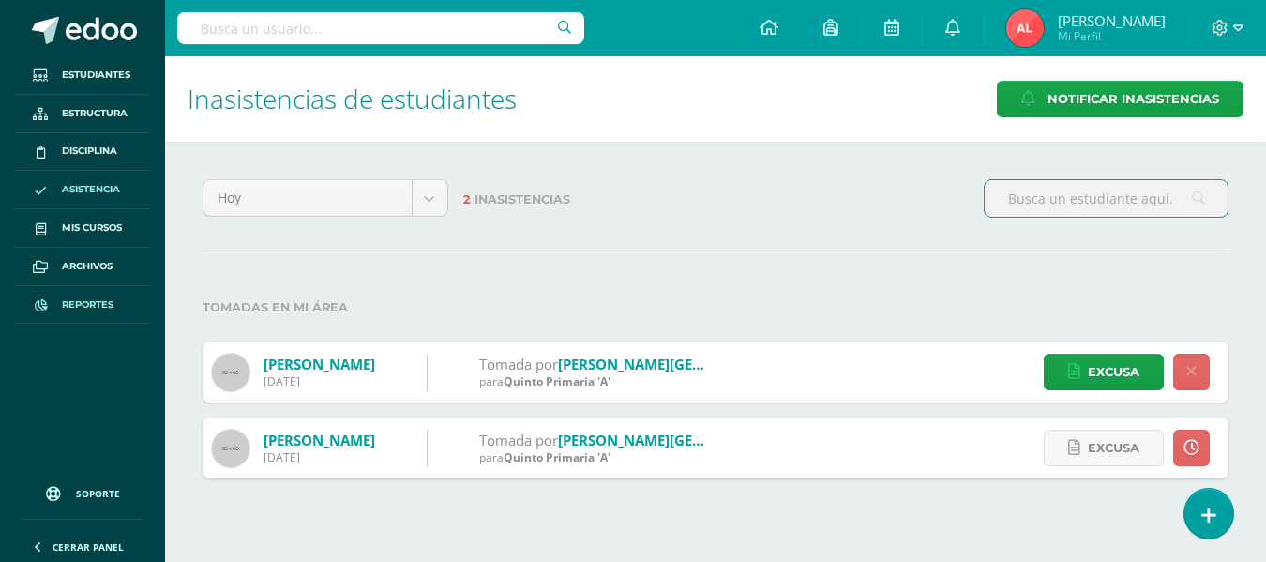
click at [91, 299] on span "Reportes" at bounding box center [88, 304] width 52 height 15
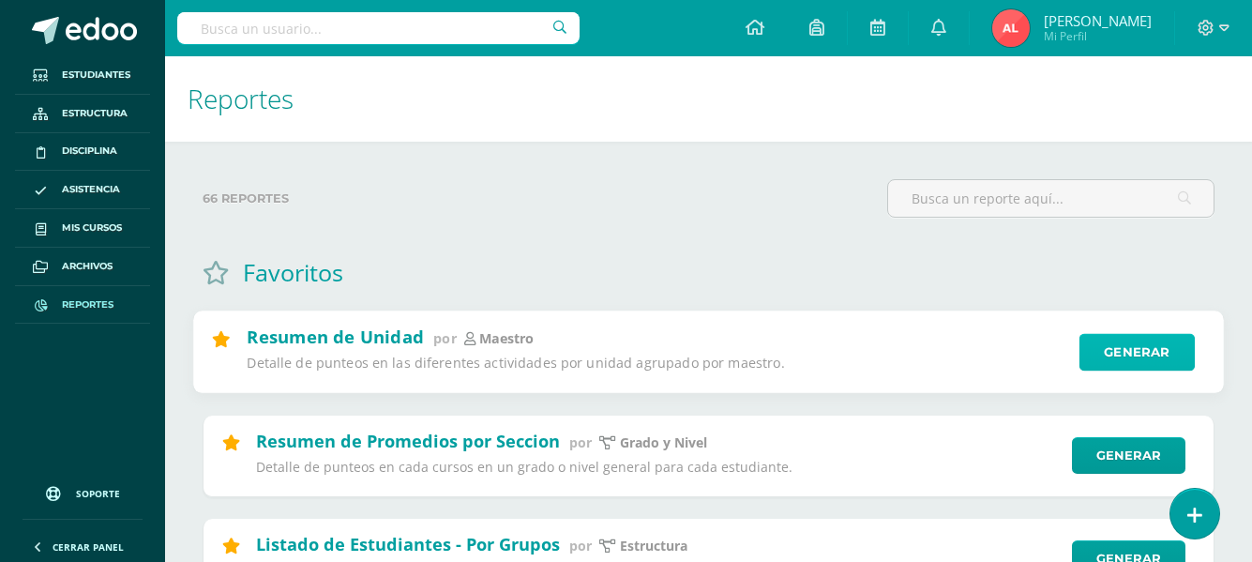
click at [1103, 353] on link "Generar" at bounding box center [1136, 353] width 115 height 38
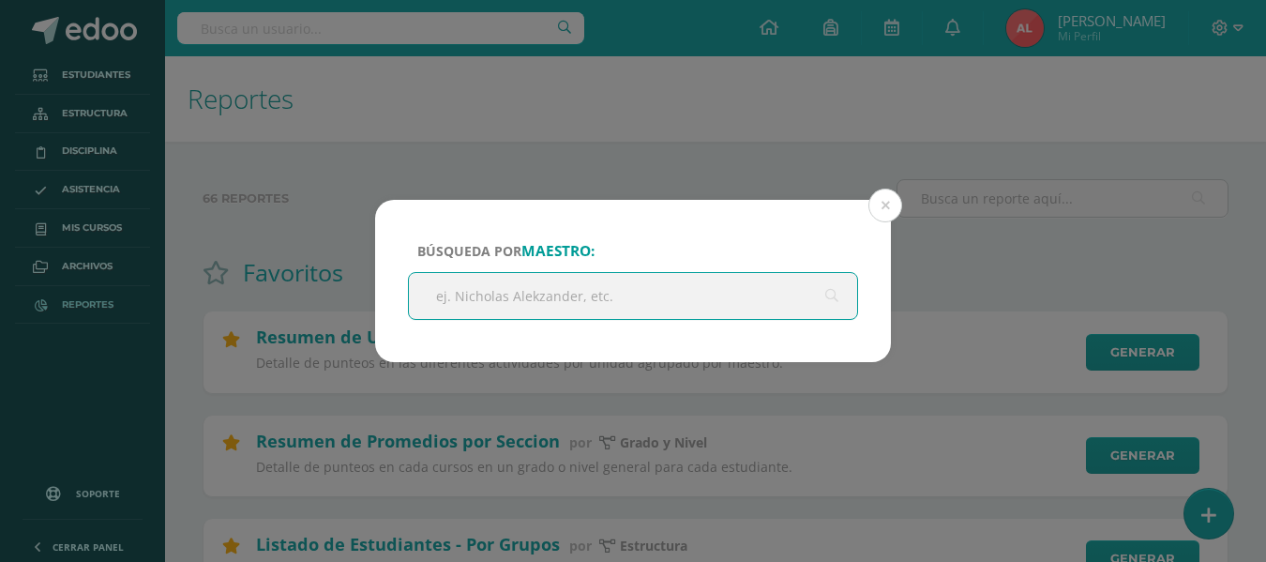
click at [576, 302] on input "text" at bounding box center [633, 296] width 448 height 46
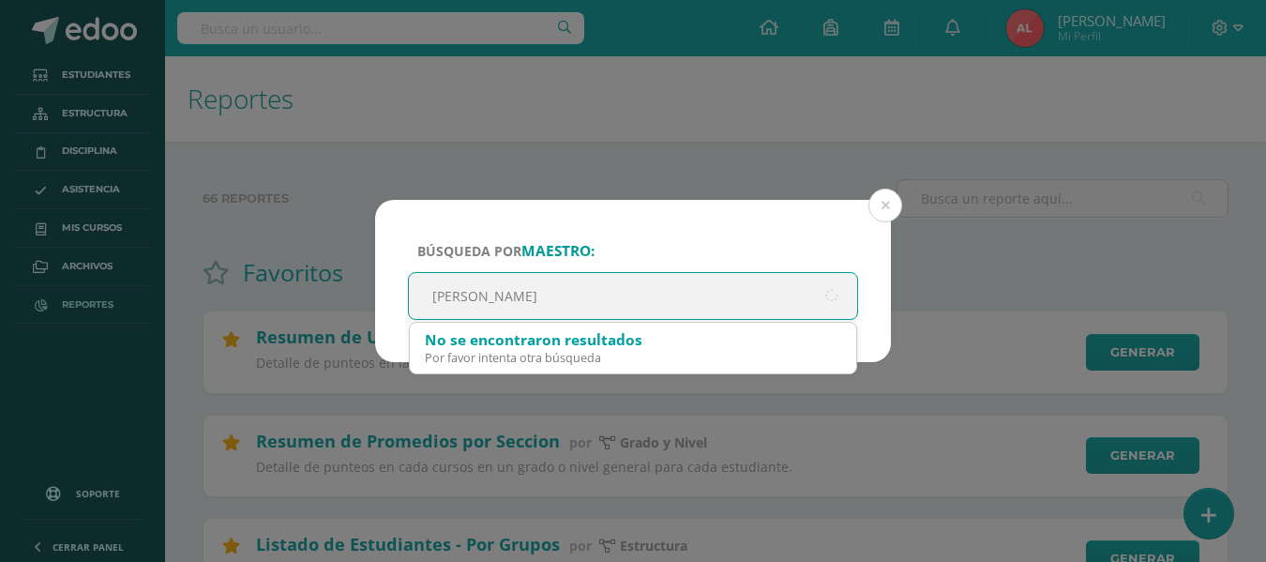
type input "andrea castillo"
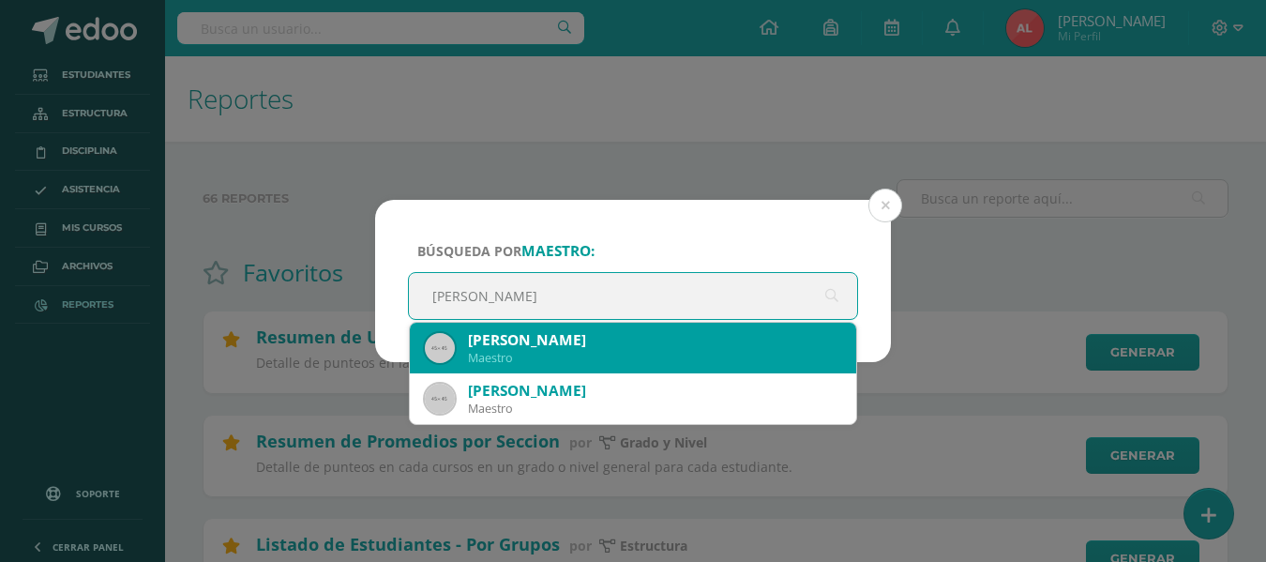
click at [557, 339] on div "Andrea Castillo" at bounding box center [654, 340] width 373 height 20
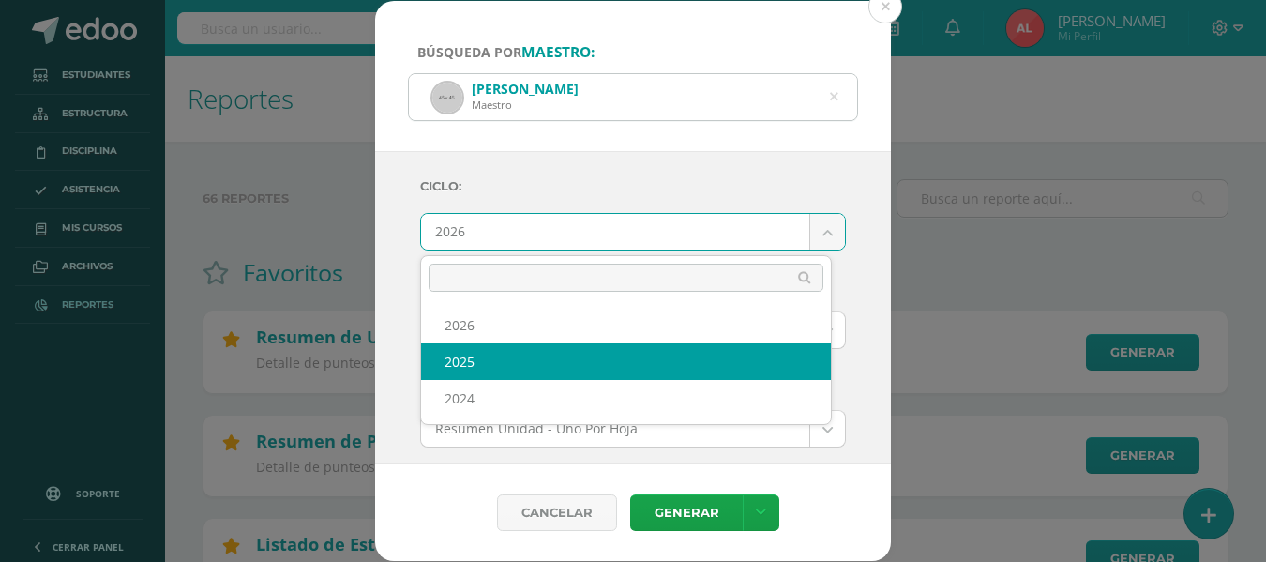
select select "2"
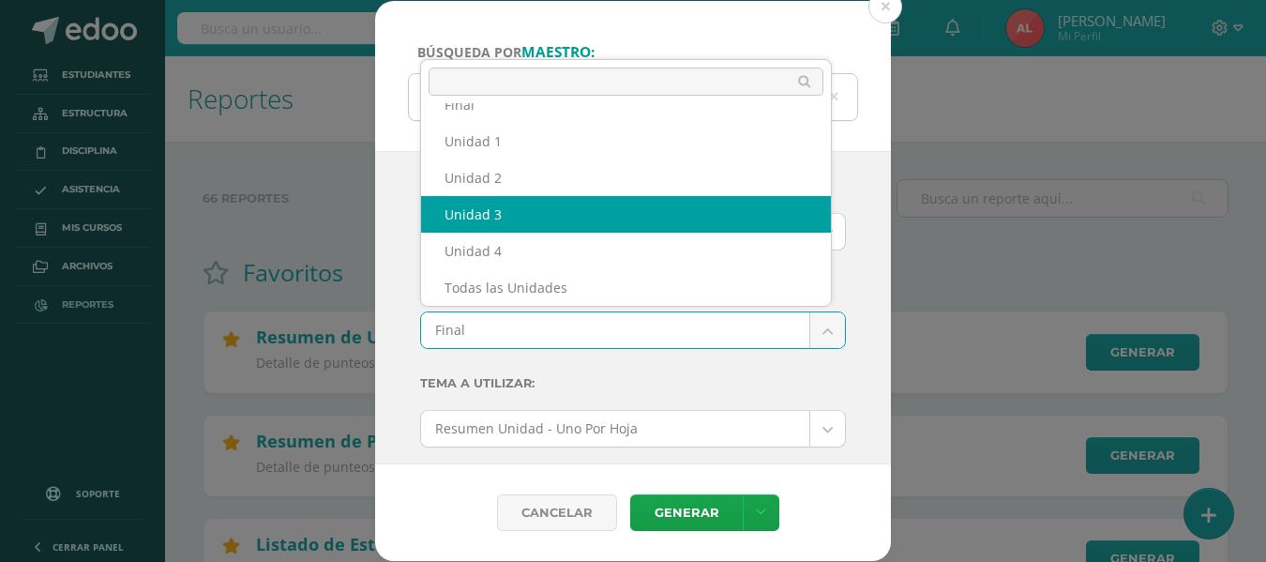
select select "Unidad 3"
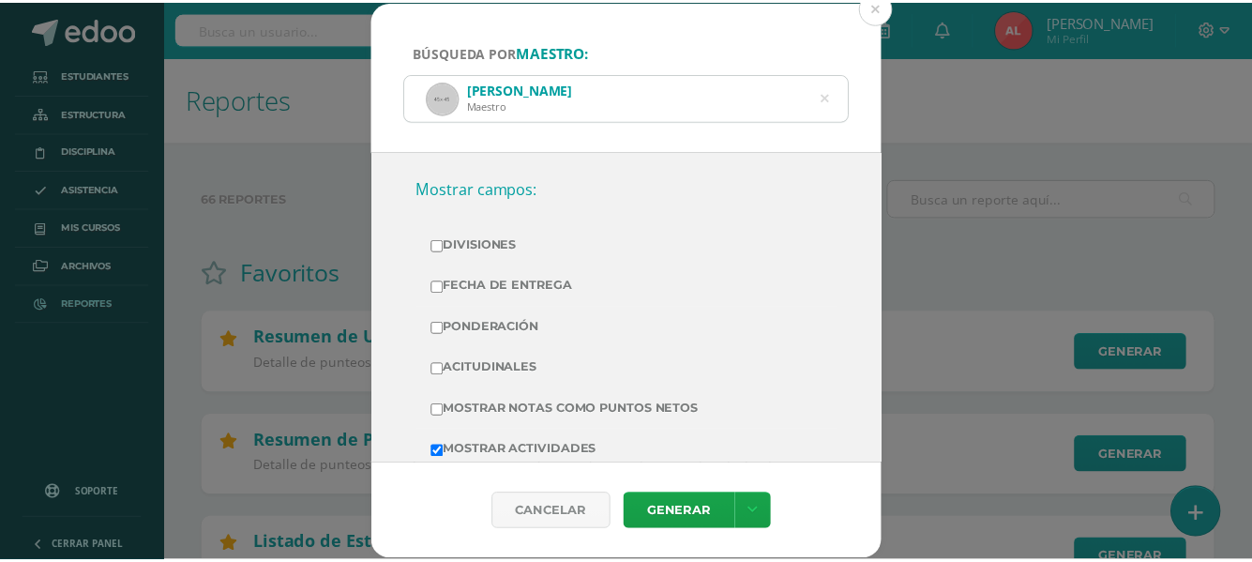
scroll to position [375, 0]
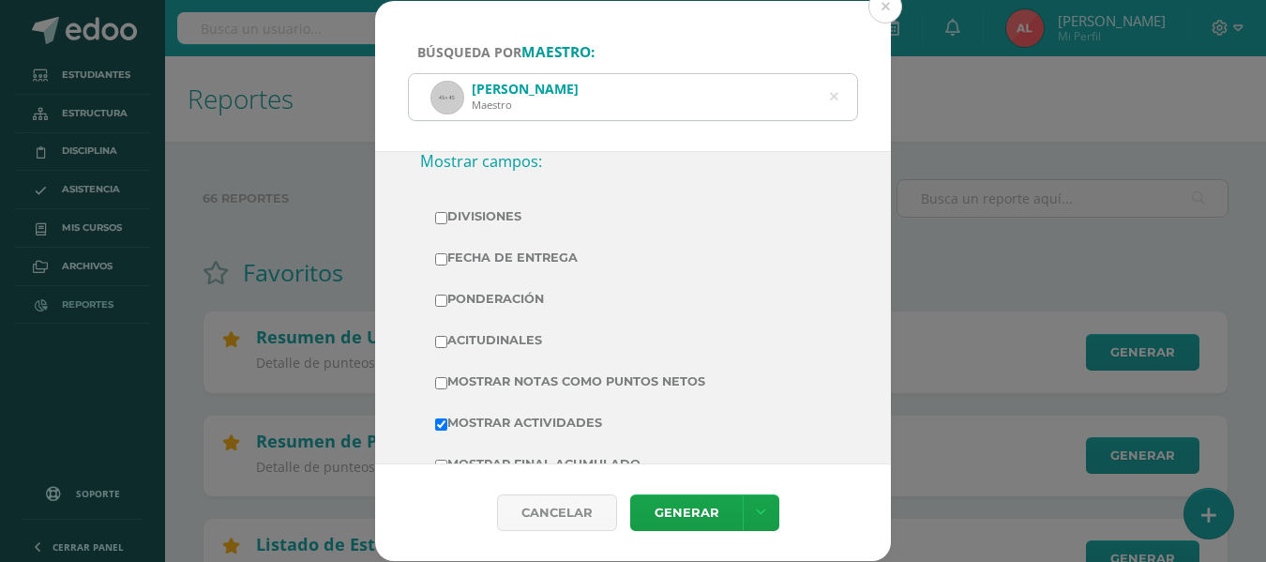
click at [436, 380] on input "Mostrar Notas Como Puntos Netos" at bounding box center [441, 383] width 12 height 12
checkbox input "true"
click at [669, 509] on link "Generar" at bounding box center [686, 512] width 113 height 37
click at [885, 10] on button at bounding box center [885, 7] width 34 height 34
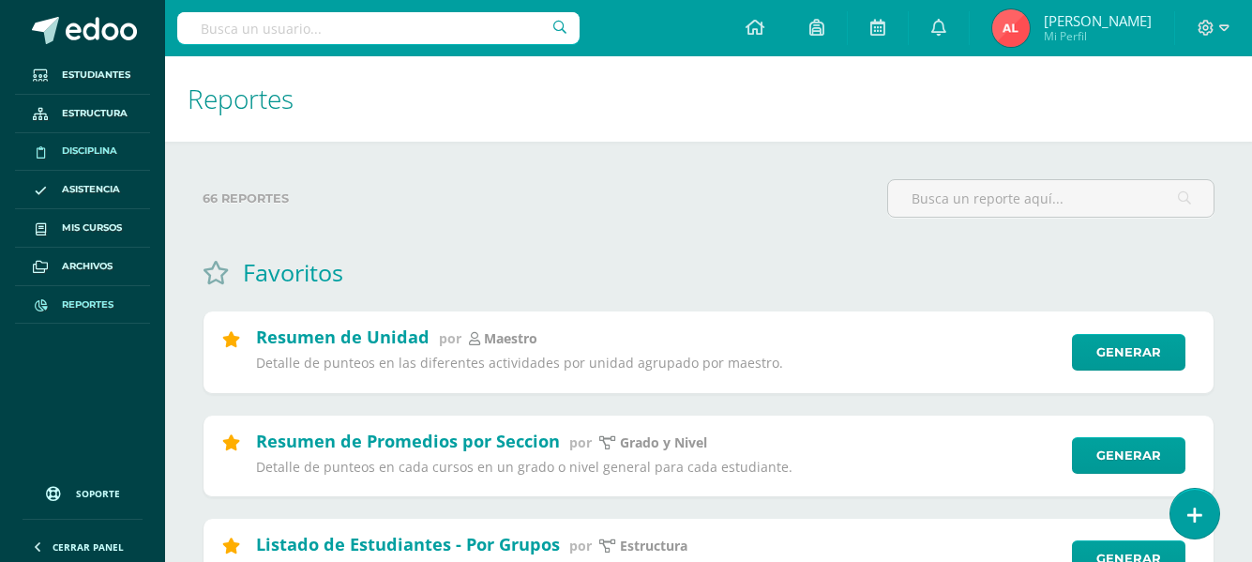
click at [76, 149] on span "Disciplina" at bounding box center [89, 150] width 55 height 15
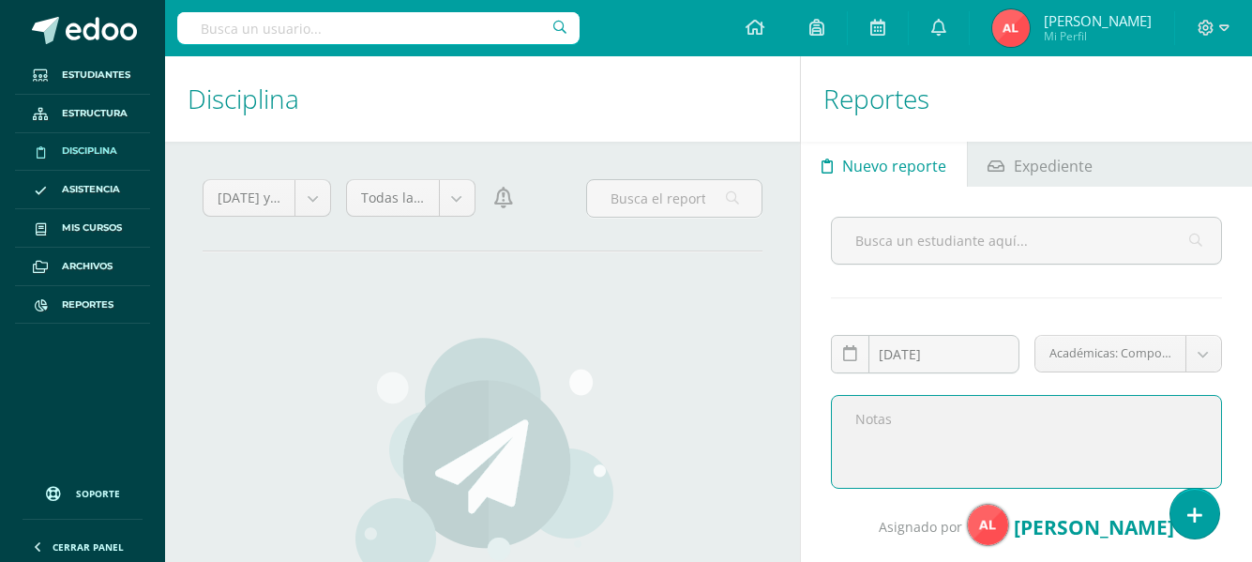
click at [952, 449] on textarea at bounding box center [1026, 442] width 391 height 94
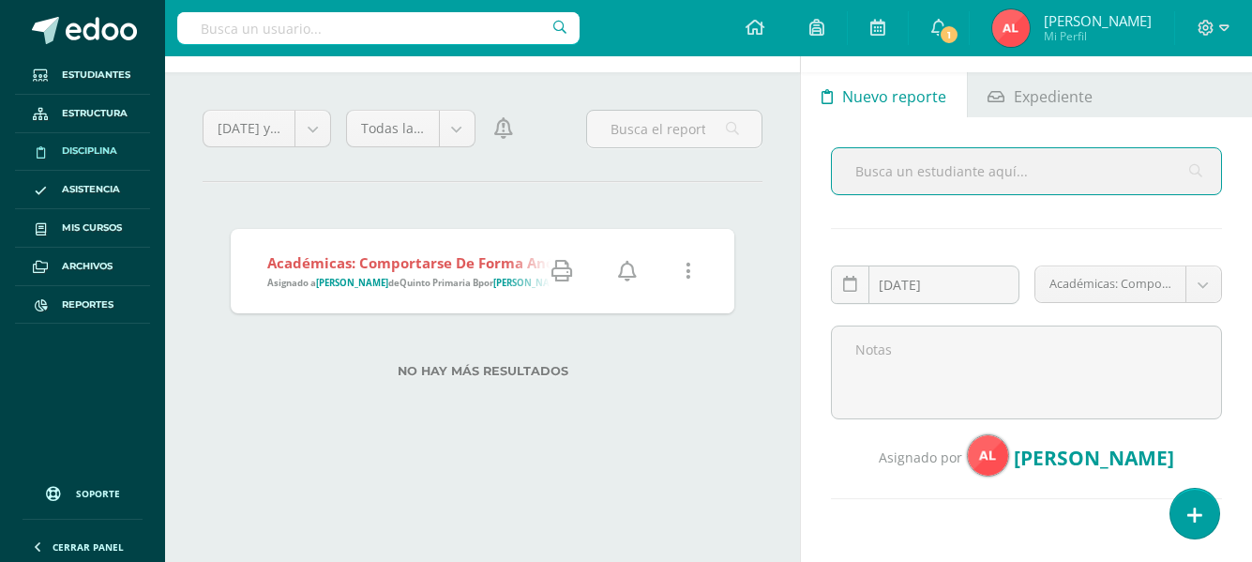
click at [627, 273] on icon at bounding box center [627, 271] width 19 height 21
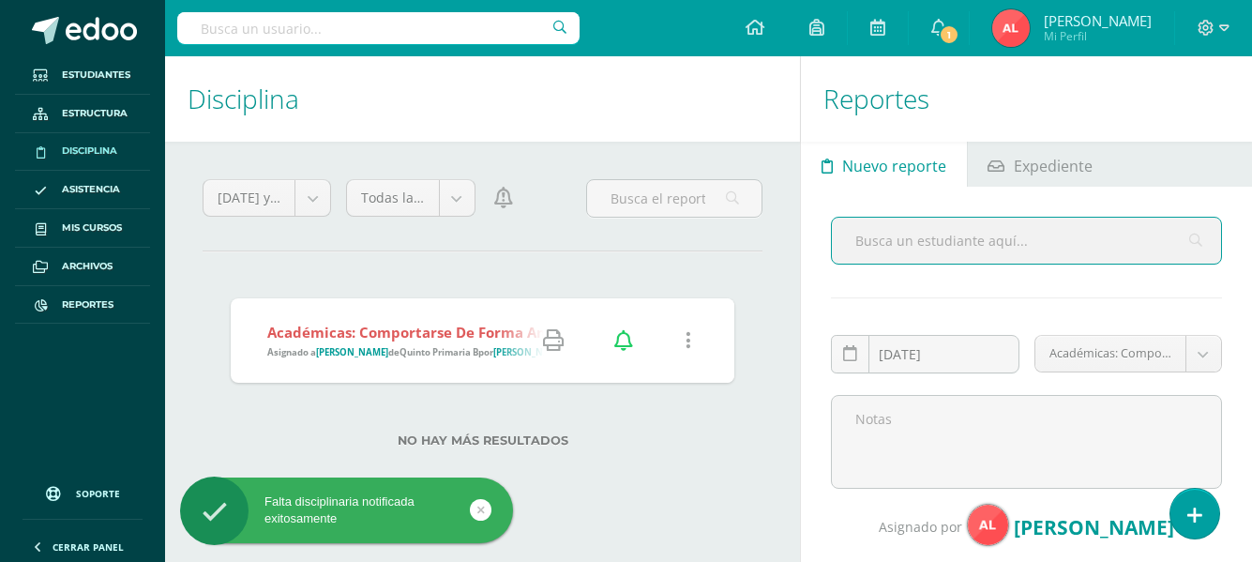
click at [550, 340] on icon at bounding box center [553, 340] width 21 height 21
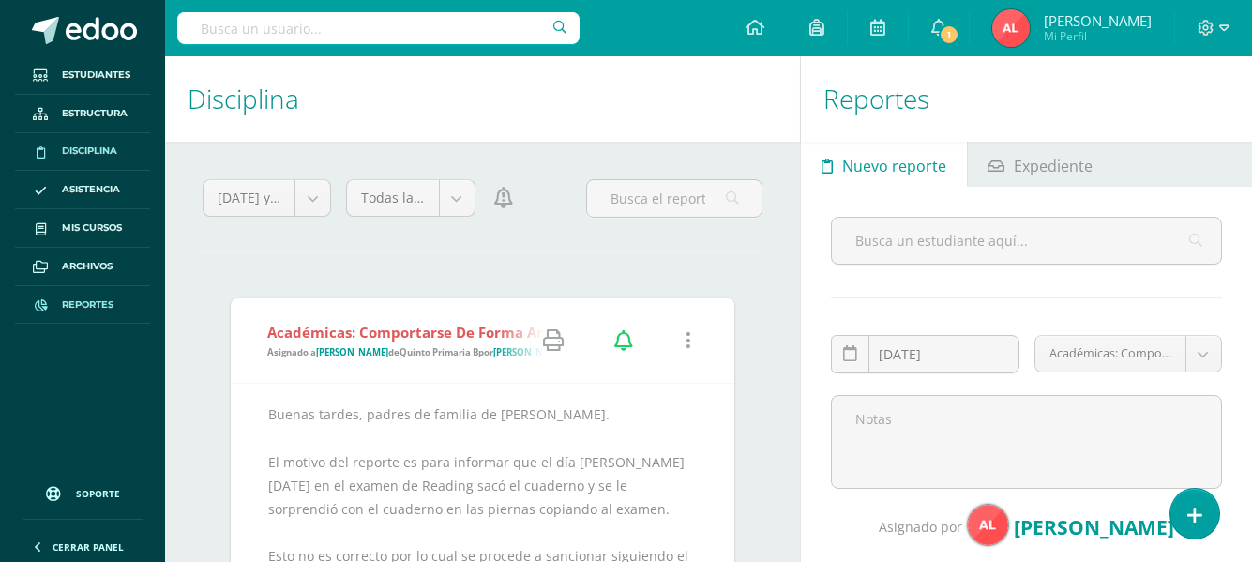
click at [99, 300] on span "Reportes" at bounding box center [88, 304] width 52 height 15
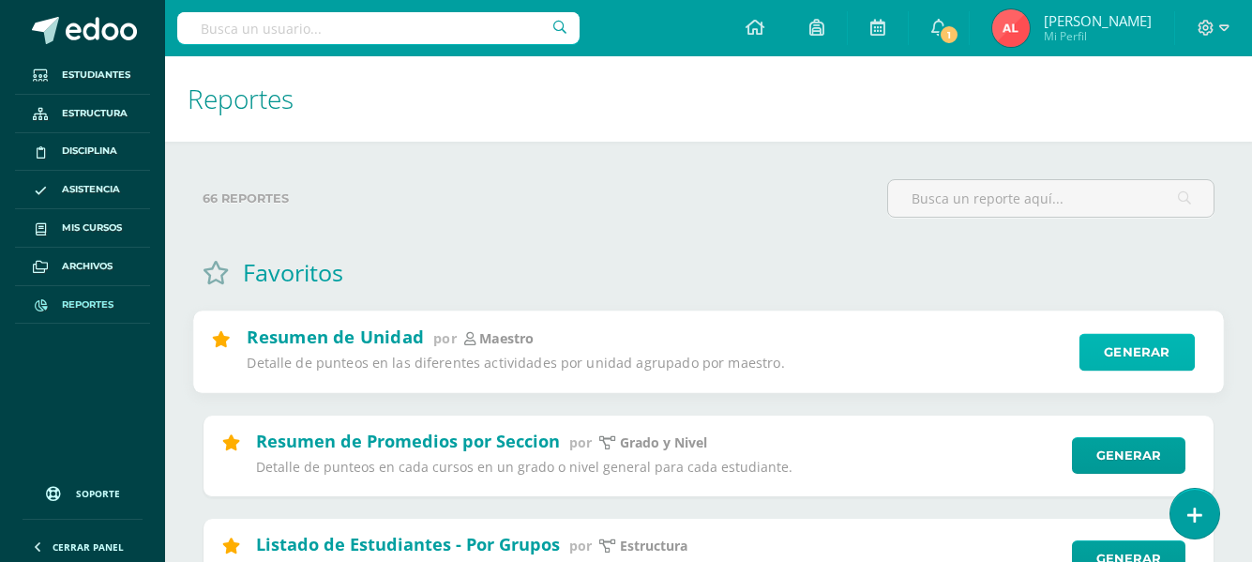
click at [1090, 346] on link "Generar" at bounding box center [1136, 353] width 115 height 38
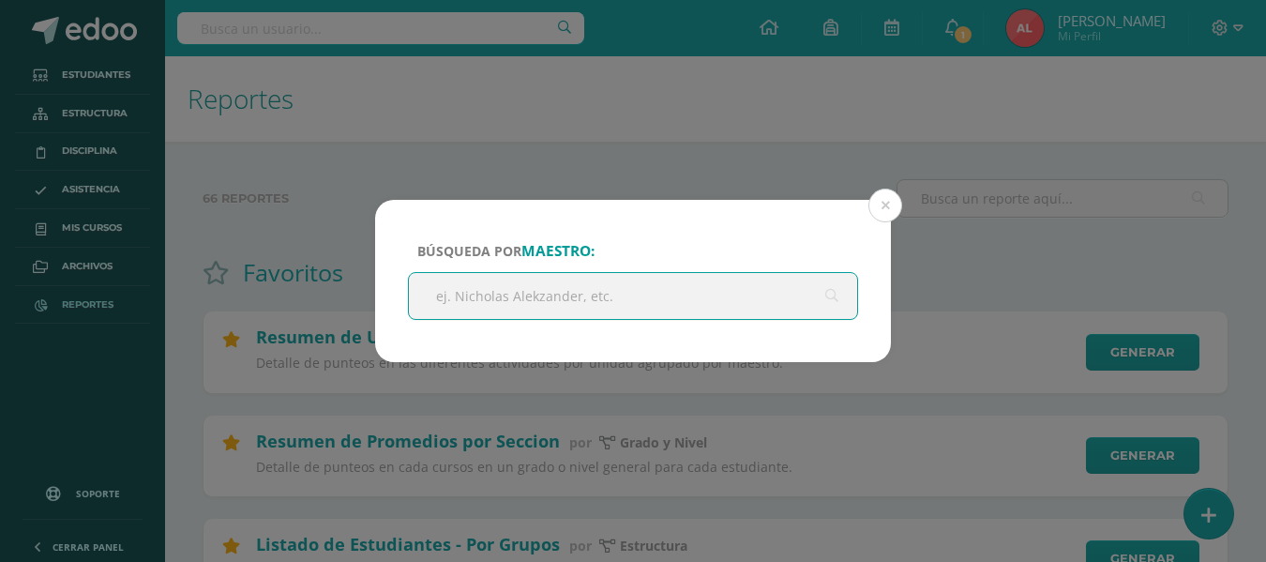
click at [638, 293] on input "text" at bounding box center [633, 296] width 448 height 46
type input "andrea mancilla"
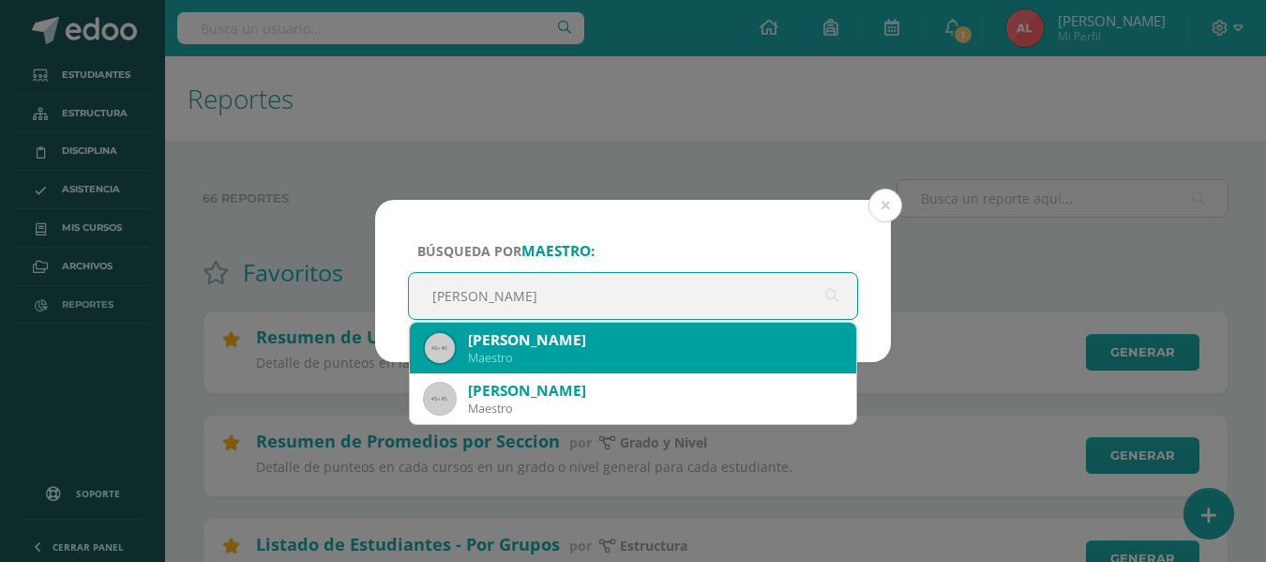
click at [553, 354] on div "Maestro" at bounding box center [654, 358] width 373 height 16
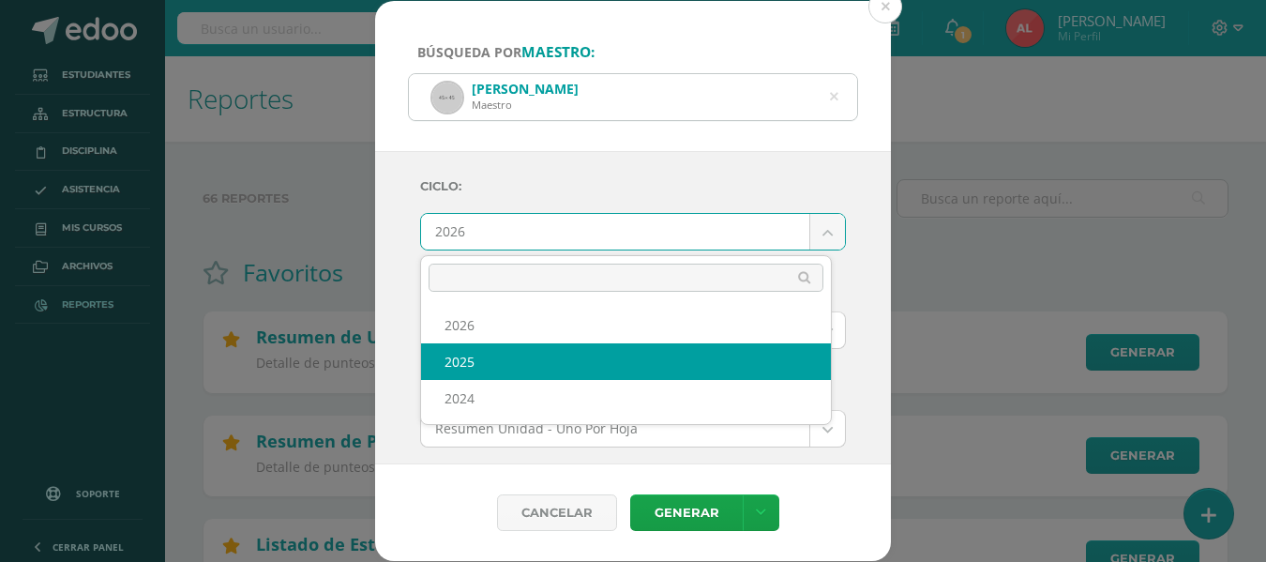
select select "2"
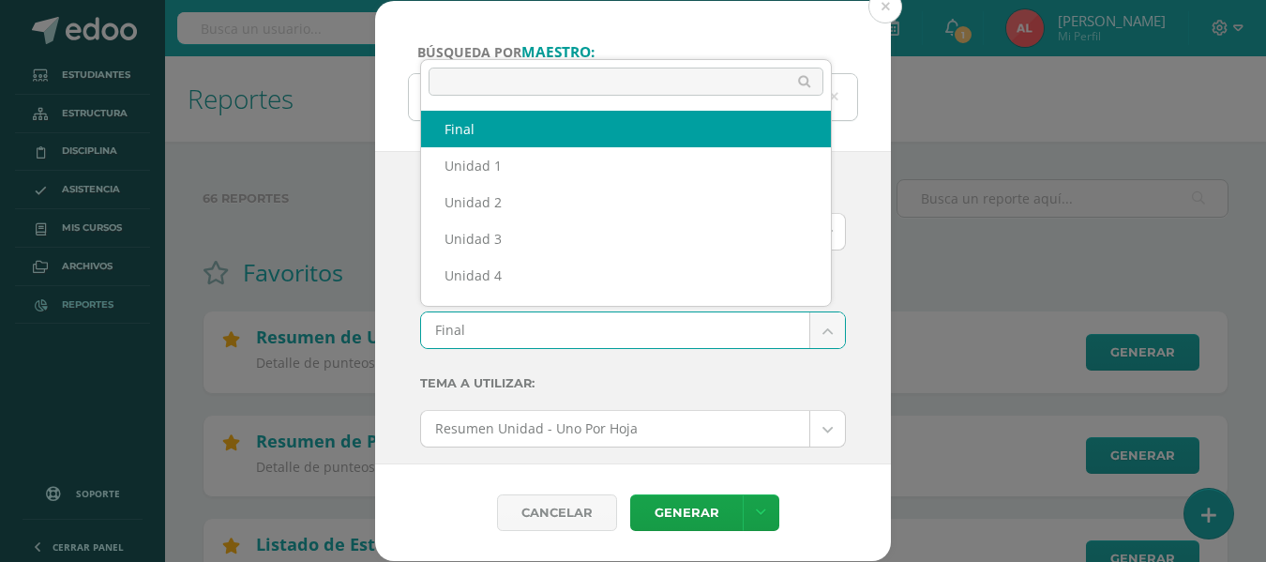
scroll to position [24, 0]
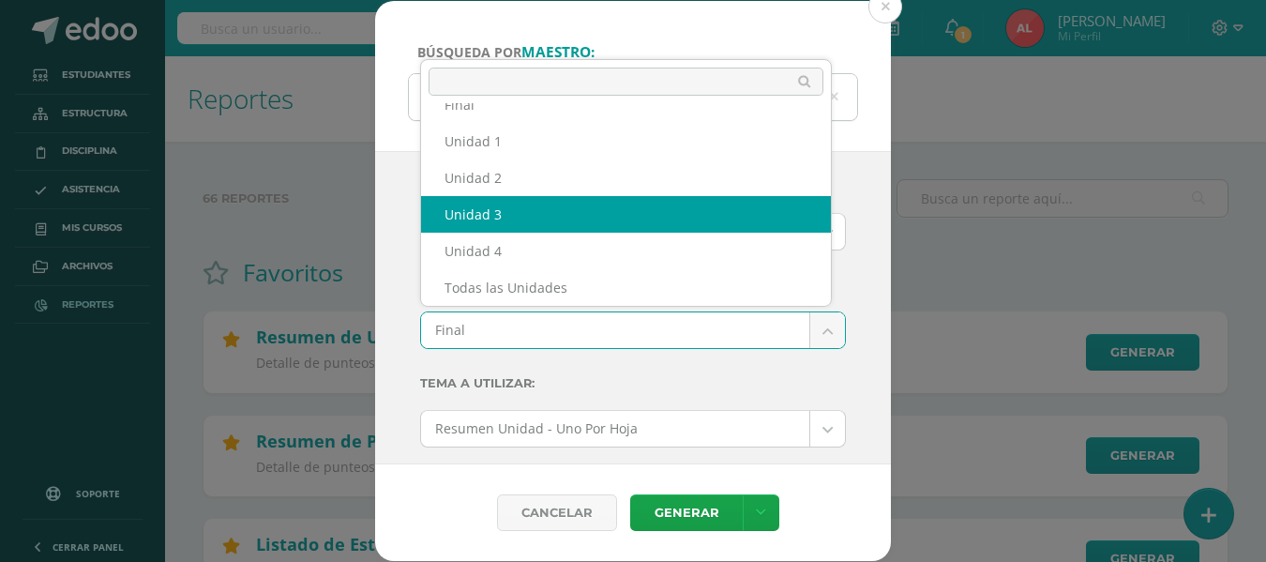
select select "Unidad 3"
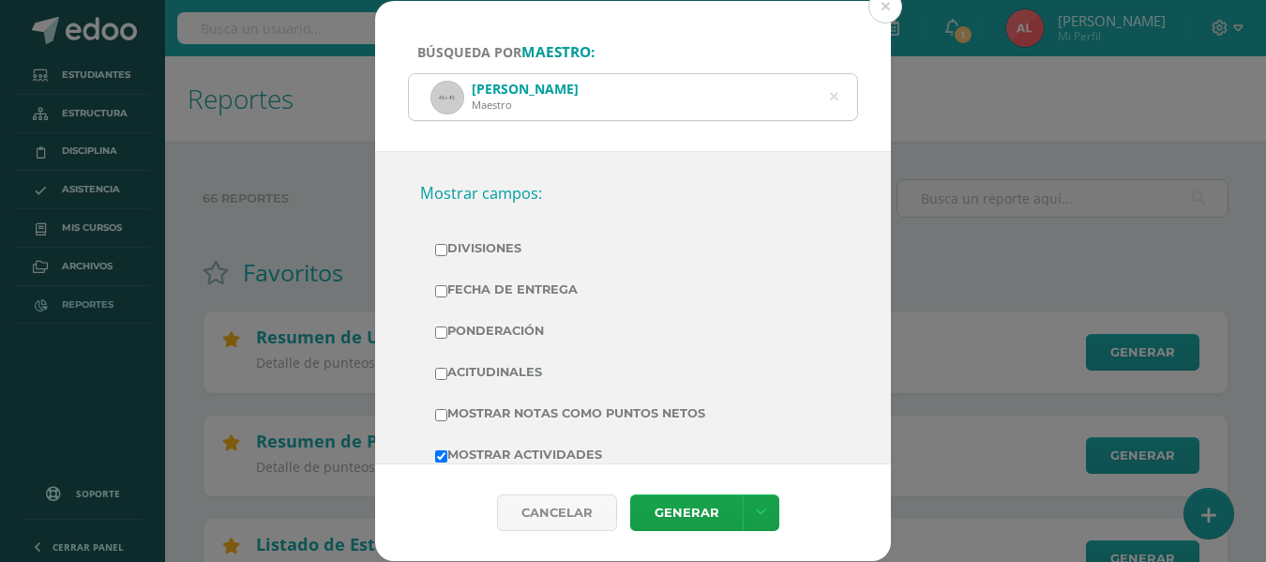
scroll to position [375, 0]
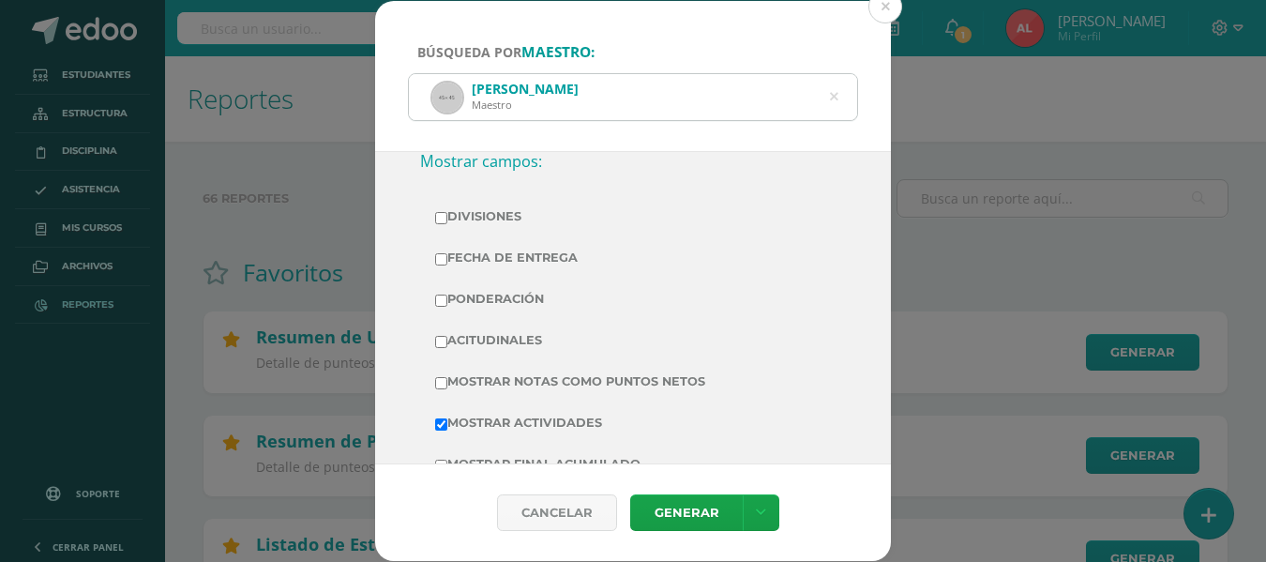
click at [443, 382] on input "Mostrar Notas Como Puntos Netos" at bounding box center [441, 383] width 12 height 12
checkbox input "true"
click at [671, 504] on link "Generar" at bounding box center [686, 512] width 113 height 37
click at [836, 99] on icon at bounding box center [834, 97] width 8 height 48
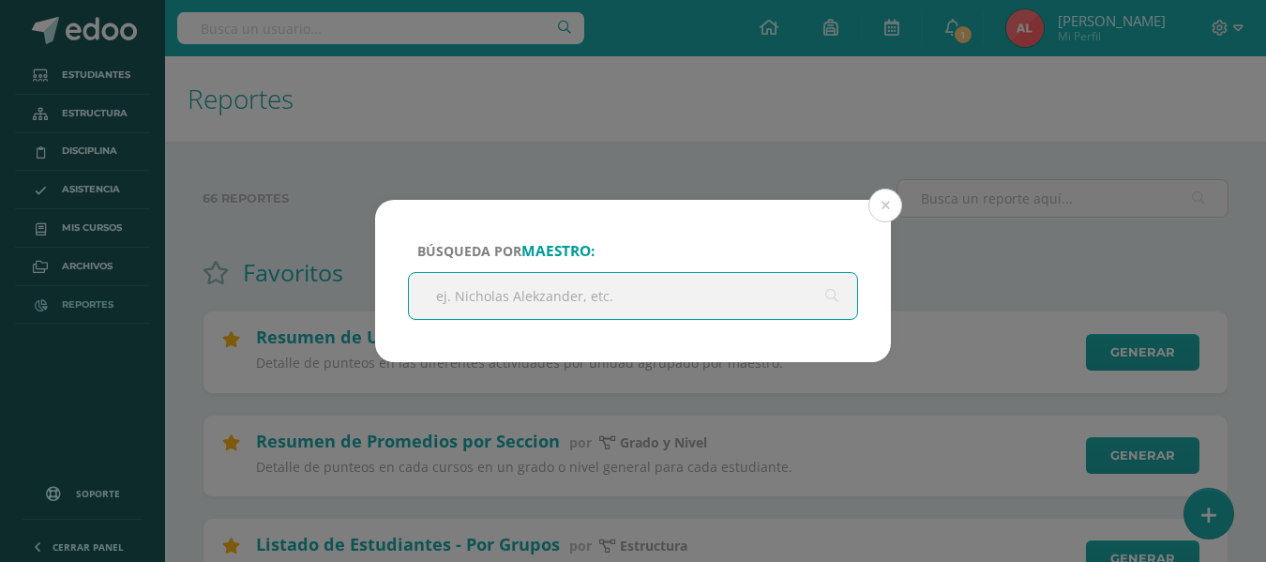
click at [620, 299] on input "text" at bounding box center [633, 296] width 448 height 46
type input "katheryne monte"
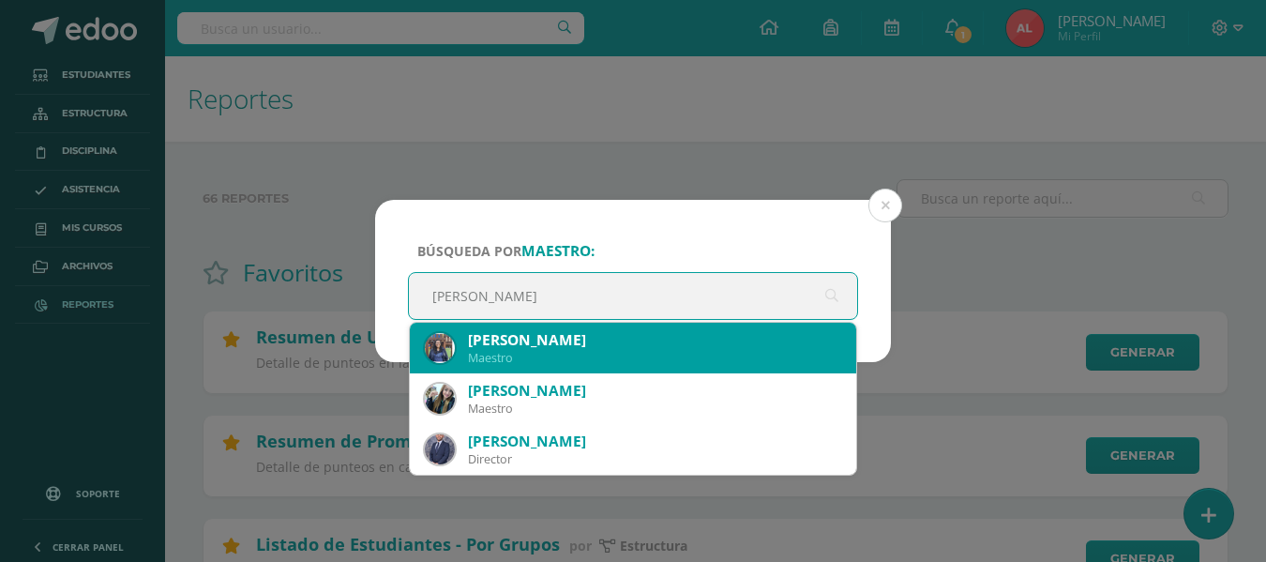
click at [639, 337] on div "Katheryn Montepeque" at bounding box center [654, 340] width 373 height 20
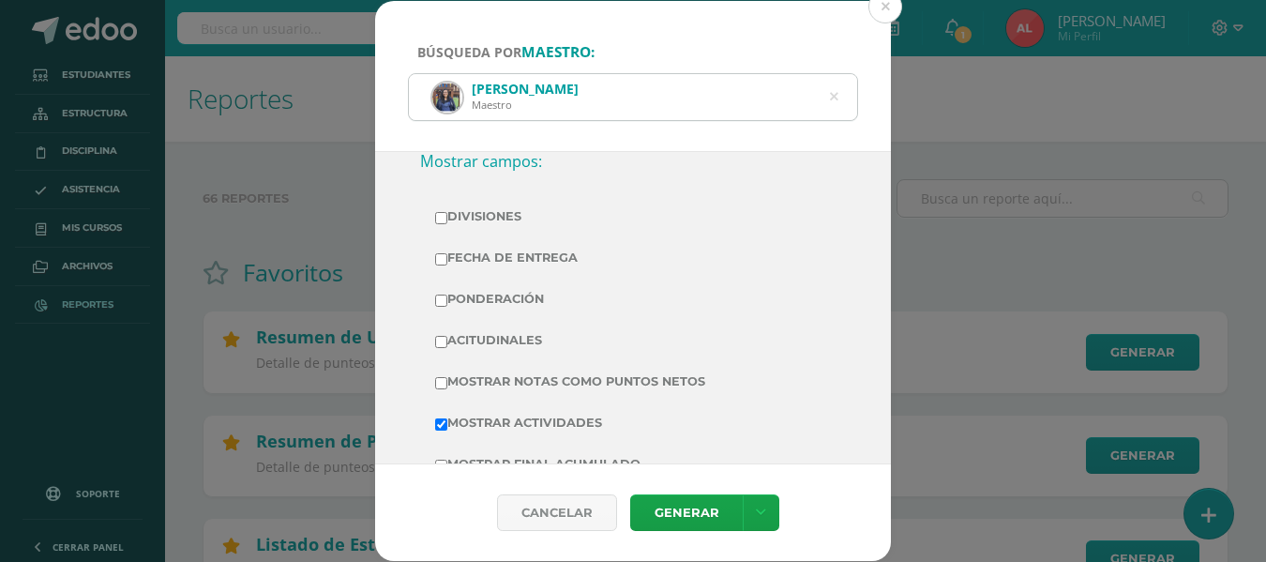
click at [969, 246] on div "Búsqueda por maestro: Katheryn Montepeque Maestro katheryne monte Ciclo: 2026 2…" at bounding box center [633, 281] width 1251 height 560
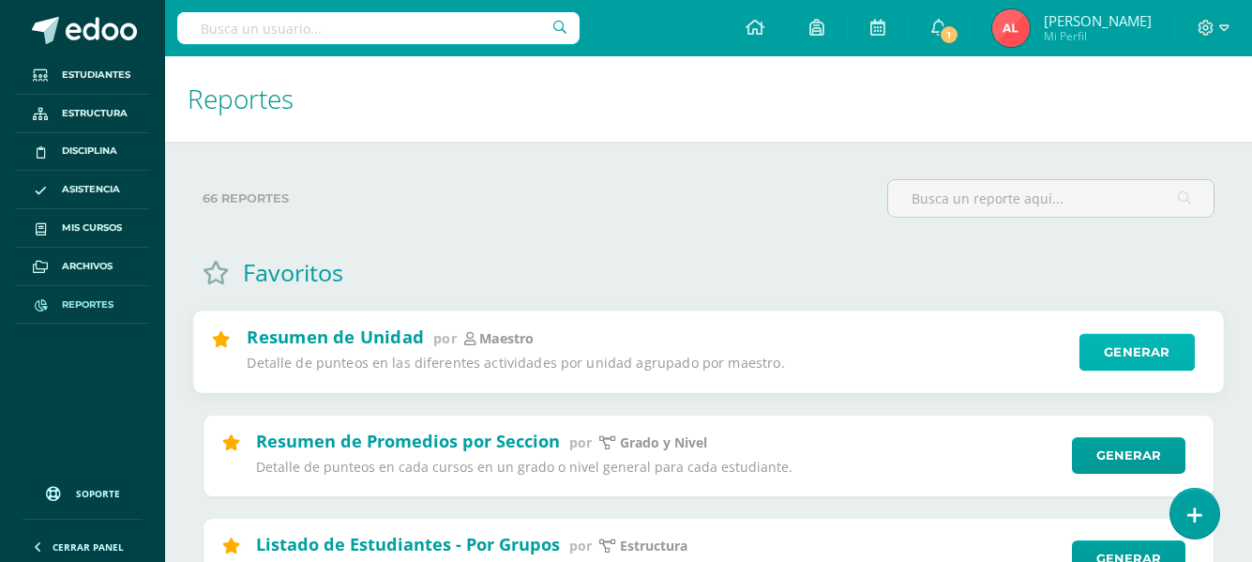
click at [1146, 353] on link "Generar" at bounding box center [1136, 353] width 115 height 38
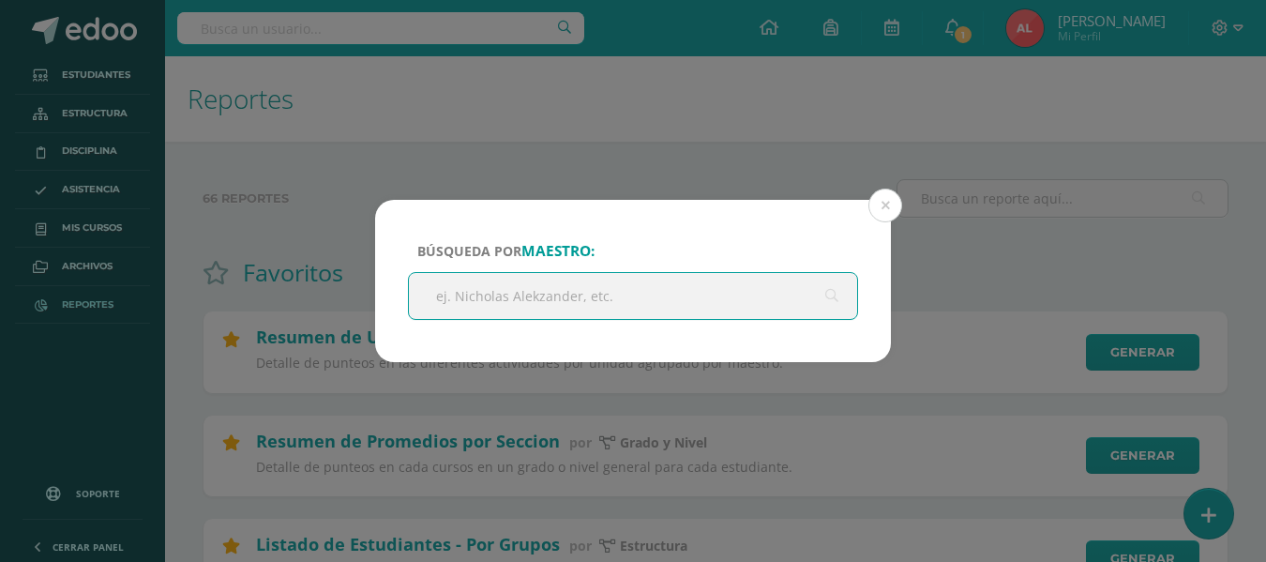
click at [686, 296] on input "text" at bounding box center [633, 296] width 448 height 46
type input "kat"
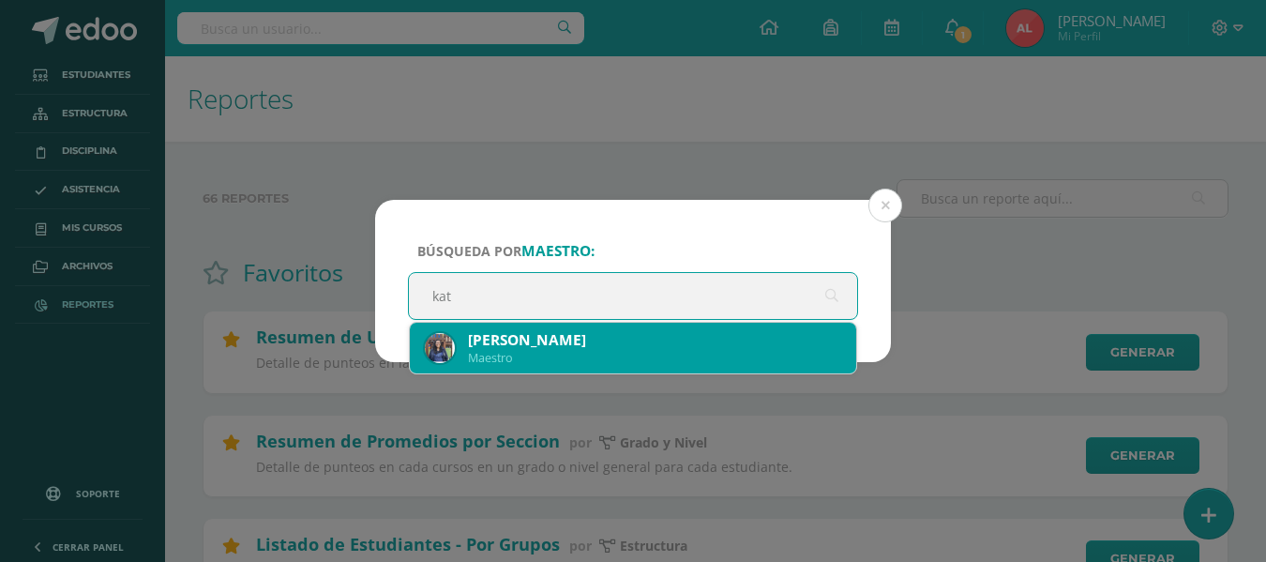
click at [637, 346] on div "Katheryn Montepeque" at bounding box center [654, 340] width 373 height 20
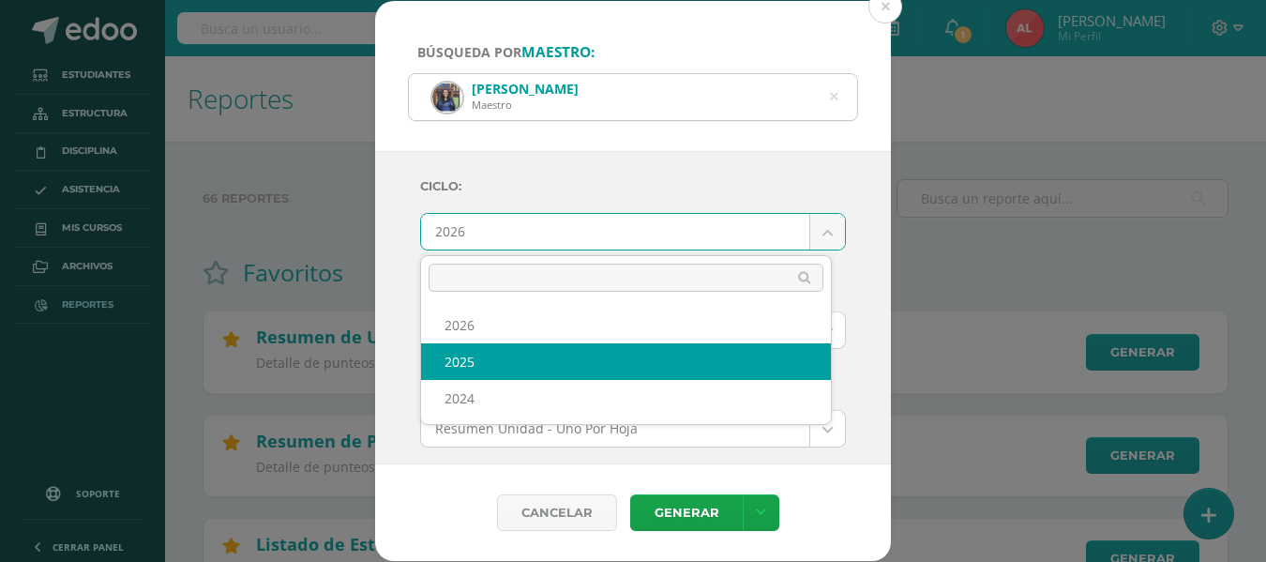
select select "2"
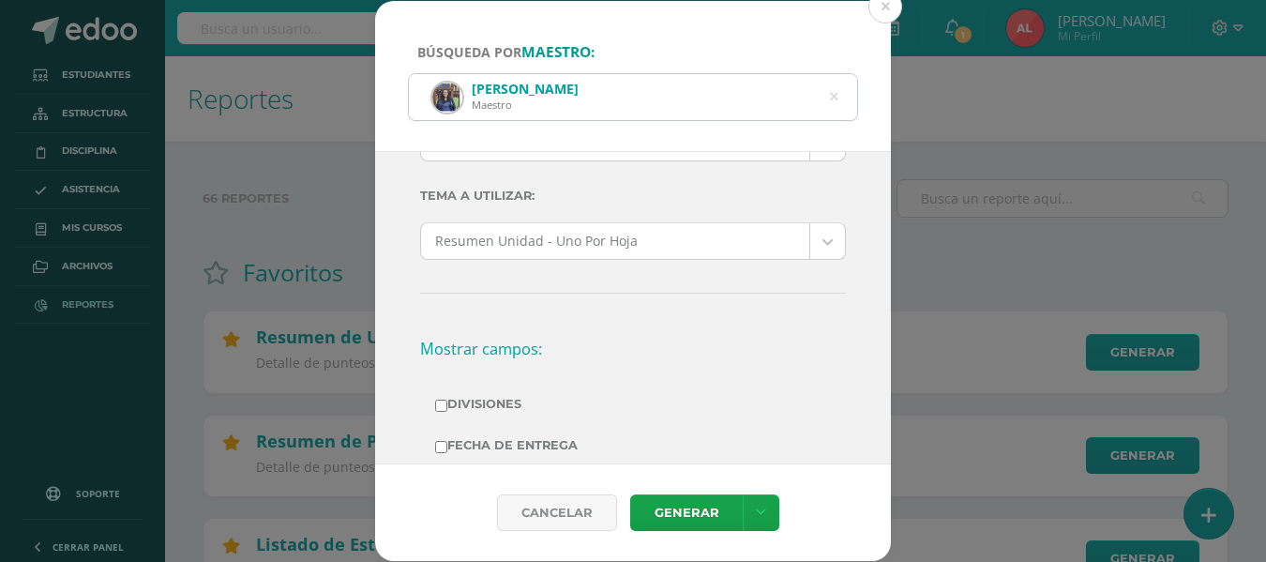
scroll to position [94, 0]
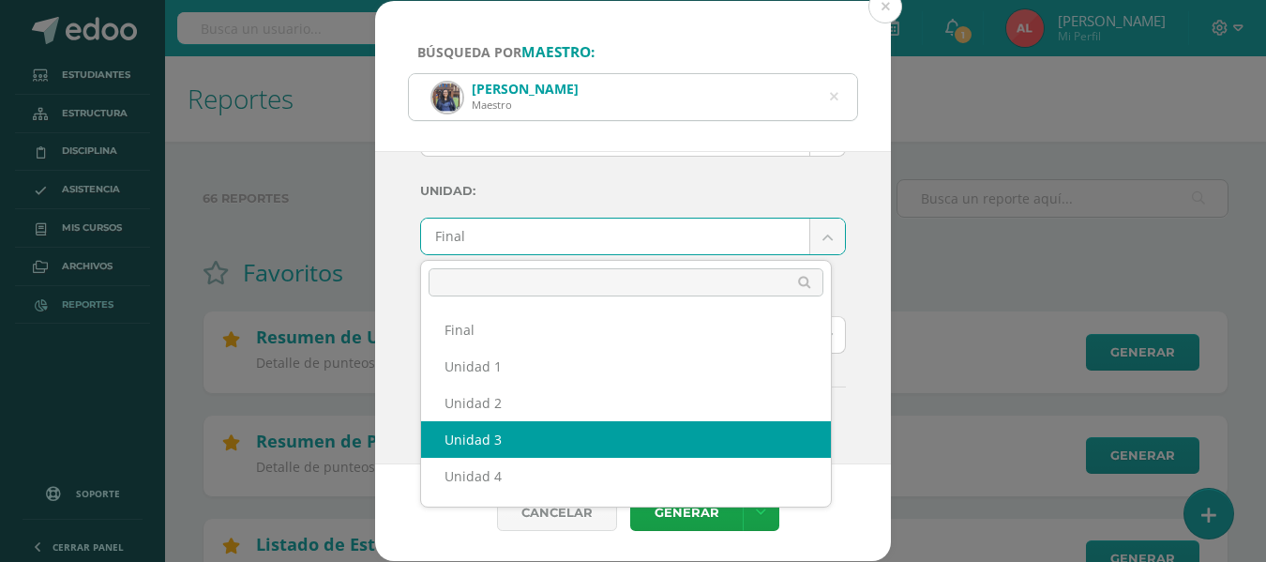
select select "Unidad 3"
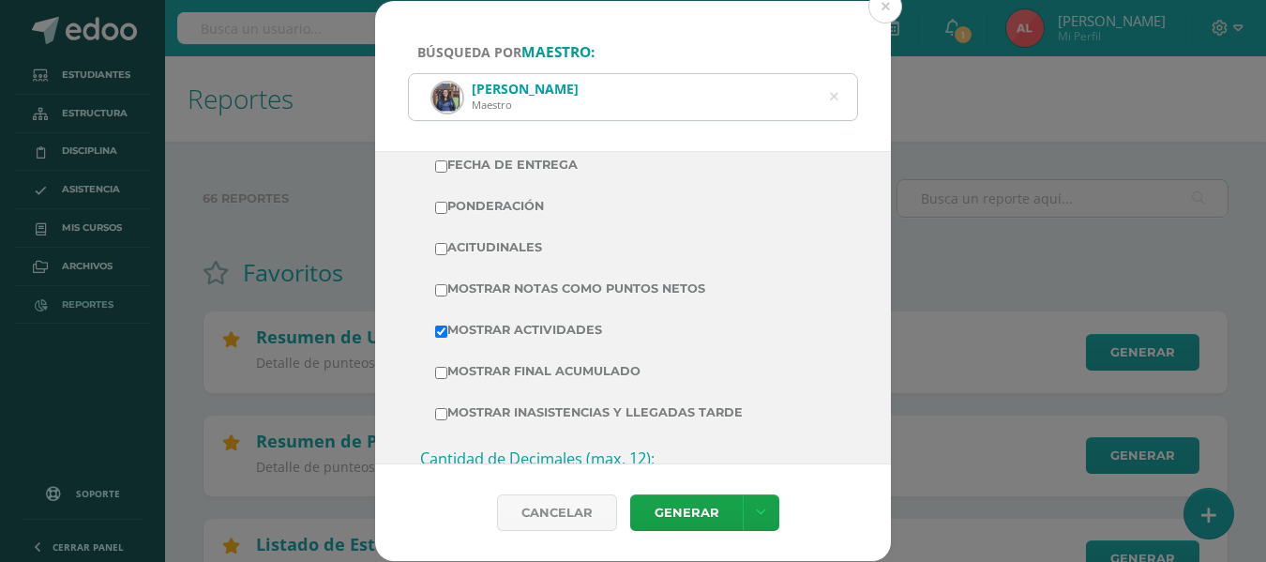
scroll to position [469, 0]
click at [443, 287] on input "Mostrar Notas Como Puntos Netos" at bounding box center [441, 289] width 12 height 12
checkbox input "true"
click at [663, 505] on link "Generar" at bounding box center [686, 512] width 113 height 37
